Goal: Task Accomplishment & Management: Use online tool/utility

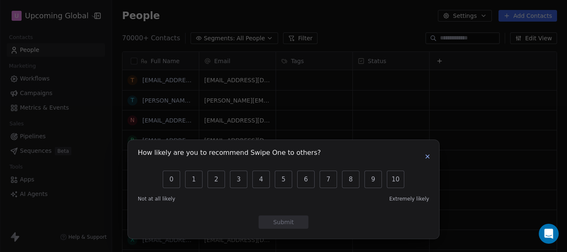
scroll to position [215, 449]
click at [427, 160] on icon "button" at bounding box center [427, 156] width 7 height 7
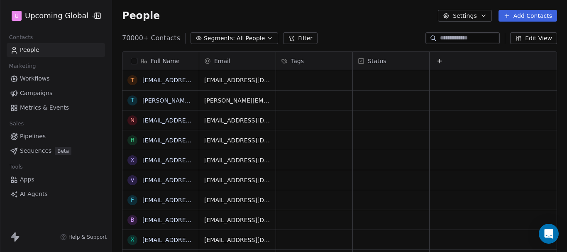
click at [253, 39] on span "All People" at bounding box center [251, 38] width 28 height 9
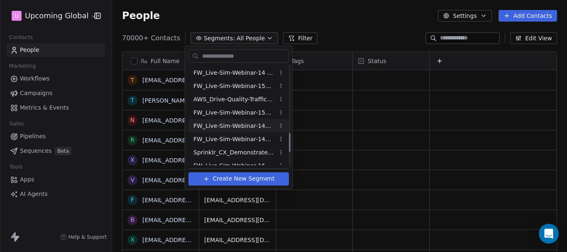
scroll to position [374, 0]
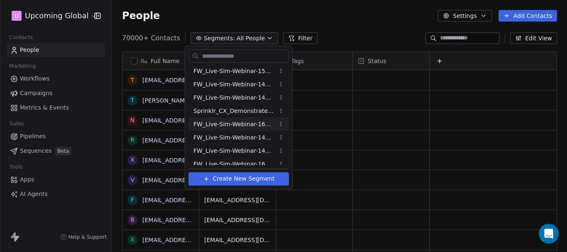
click at [257, 127] on span "FW_Live-Sim-Webinar-16Oct'25-IND+ANZ" at bounding box center [233, 124] width 81 height 9
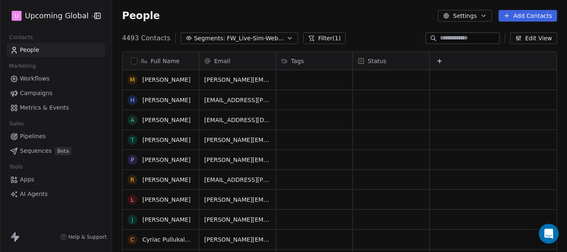
scroll to position [0, 0]
click at [319, 41] on button "Filter (1)" at bounding box center [324, 38] width 43 height 12
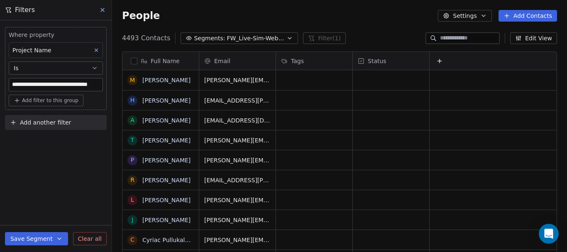
click at [57, 101] on span "Add filter to this group" at bounding box center [50, 100] width 56 height 7
click at [46, 128] on span "Contact activity" at bounding box center [40, 131] width 46 height 9
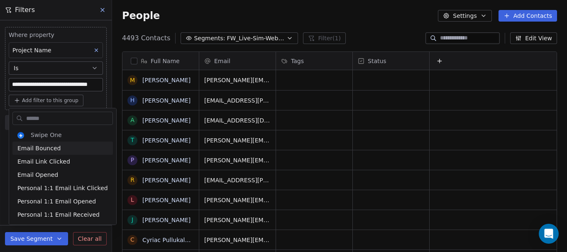
click at [62, 96] on html "**********" at bounding box center [283, 126] width 567 height 252
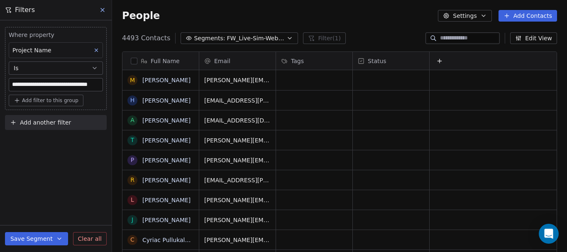
click at [63, 103] on span "Add filter to this group" at bounding box center [50, 100] width 56 height 7
click at [62, 114] on span "Contact properties" at bounding box center [44, 118] width 54 height 9
type input "********"
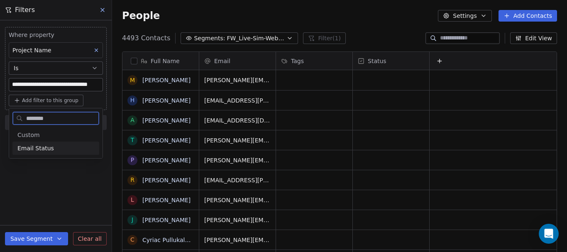
click at [69, 144] on div "Email Status" at bounding box center [55, 148] width 77 height 8
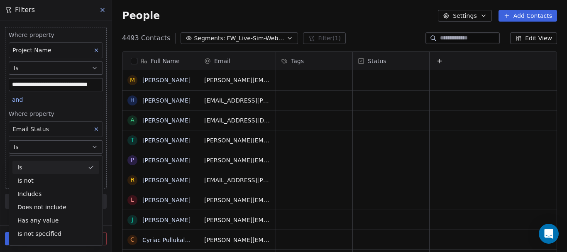
click at [121, 176] on div "Full Name M [PERSON_NAME] H [PERSON_NAME] A [PERSON_NAME] T [PERSON_NAME] P [PE…" at bounding box center [339, 156] width 455 height 222
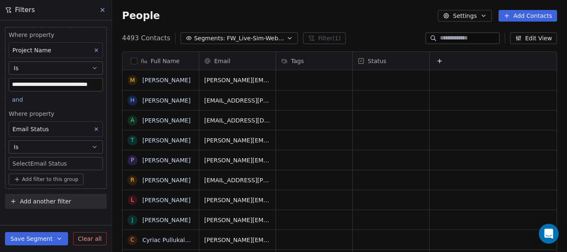
click at [61, 168] on body "**********" at bounding box center [283, 126] width 567 height 252
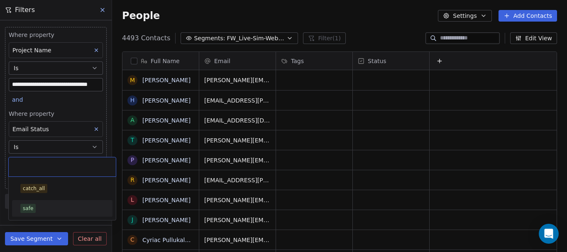
click at [38, 205] on div "safe" at bounding box center [62, 208] width 84 height 9
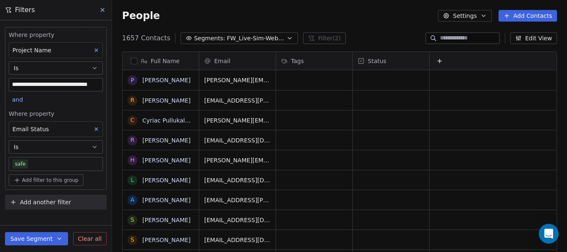
click at [133, 62] on button "button" at bounding box center [134, 61] width 7 height 7
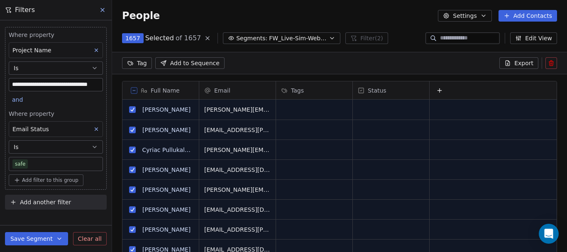
click at [519, 66] on span "Export" at bounding box center [523, 63] width 19 height 8
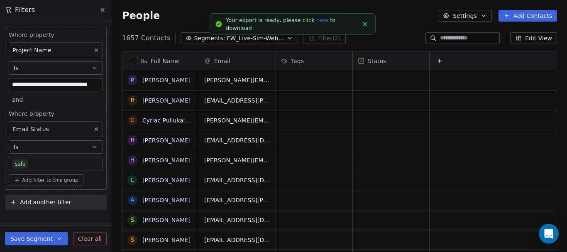
click at [316, 23] on link "here" at bounding box center [322, 20] width 12 height 6
